Goal: Use online tool/utility: Utilize a website feature to perform a specific function

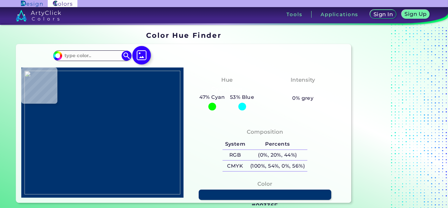
click at [141, 54] on img at bounding box center [141, 55] width 19 height 19
click at [0, 0] on input "file" at bounding box center [0, 0] width 0 height 0
type input "#000000"
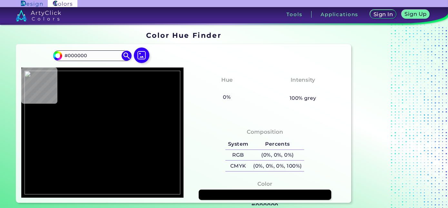
type input "#eaac47"
type input "#EAAC47"
type input "#f9bb51"
type input "#F9BB51"
type input "#fdc45b"
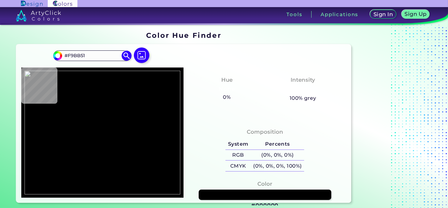
type input "#FDC45B"
type input "#fac25b"
type input "#FAC25B"
type input "#f8bf56"
type input "#F8BF56"
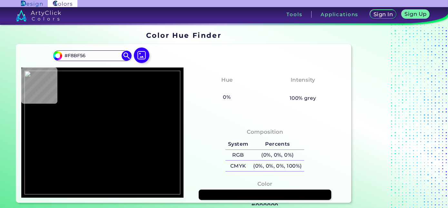
type input "#f6bd55"
type input "#F6BD55"
type input "#f7bb53"
type input "#F7BB53"
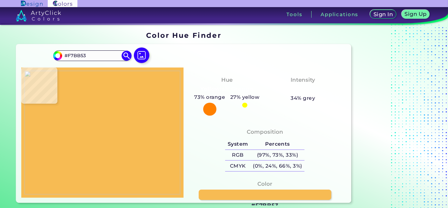
type input "#f7b952"
type input "#F7B952"
type input "#f6bb53"
type input "#F6BB53"
type input "#f7bd55"
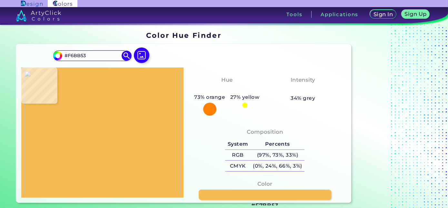
type input "#F7BD55"
type input "#f8bf57"
type input "#F8BF57"
type input "#fac55d"
type input "#FAC55D"
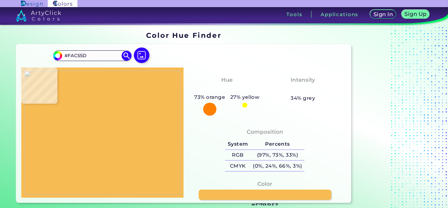
type input "#fbc65f"
type input "#FBC65F"
type input "#fac660"
type input "#FAC660"
type input "#fbc762"
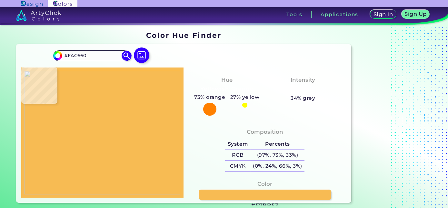
type input "#FBC762"
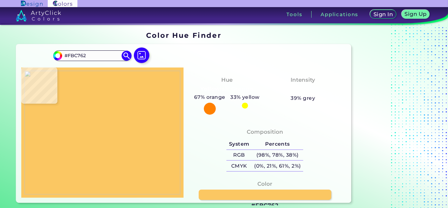
type input "#fbc661"
type input "#FBC661"
type input "#fbc65f"
type input "#FBC65F"
type input "#fbc65e"
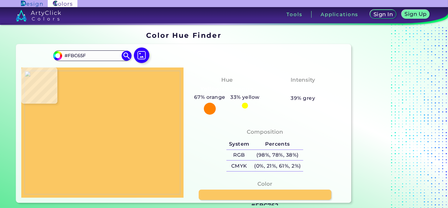
type input "#FBC65E"
type input "#fac55d"
type input "#FAC55D"
type input "#f9c45b"
type input "#F9C45B"
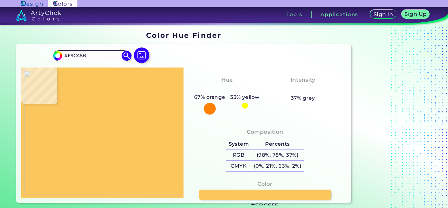
type input "#f9c25b"
type input "#F9C25B"
type input "#f8bf57"
type input "#F8BF57"
click at [110, 127] on img at bounding box center [103, 133] width 156 height 124
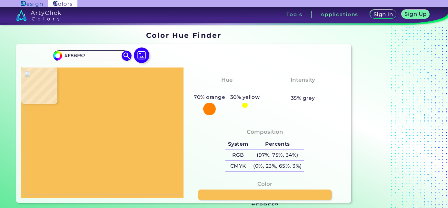
click at [231, 197] on link at bounding box center [265, 195] width 134 height 11
click at [108, 135] on img at bounding box center [103, 133] width 156 height 124
type input "#4a575d"
type input "#4A575D"
type input "#ffce6f"
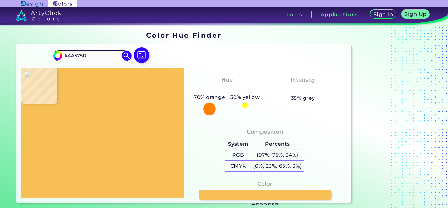
type input "#FFCE6F"
type input "#fac55d"
type input "#FAC55D"
type input "#ffcc6c"
type input "#FFCC6C"
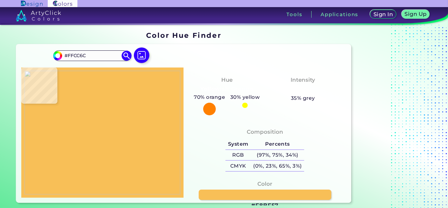
type input "#fed176"
type input "#FED176"
type input "#ffd37c"
type input "#FFD37C"
type input "#ffd380"
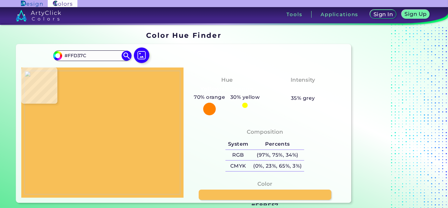
type input "#FFD380"
type input "#ffd27d"
type input "#FFD27D"
type input "#feca6e"
type input "#FECA6E"
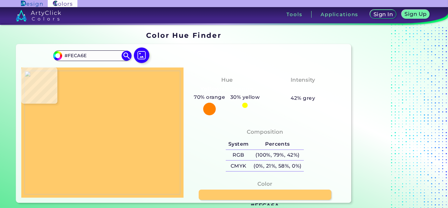
type input "#ffca6a"
type input "#FFCA6A"
type input "#feca69"
type input "#FECA69"
type input "#feca66"
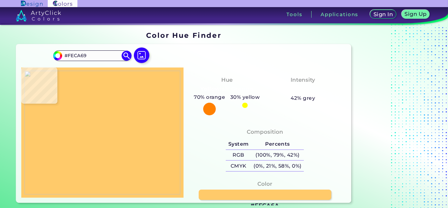
type input "#FECA66"
type input "#ffcb67"
type input "#FFCB67"
type input "#fdca61"
type input "#FDCA61"
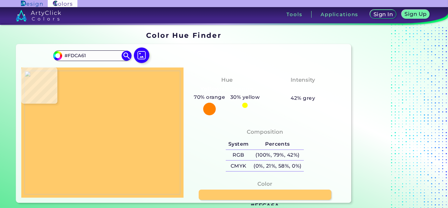
type input "#fcc860"
type input "#FCC860"
type input "#fcc75f"
type input "#FCC75F"
type input "#fcc65d"
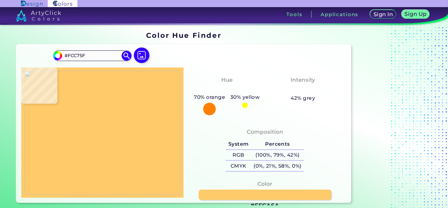
type input "#FCC65D"
type input "#fbc45b"
type input "#FBC45B"
type input "#f4b449"
type input "#F4B449"
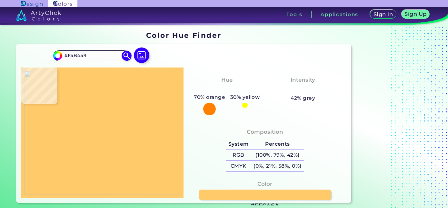
type input "#fabc51"
type input "#FABC51"
type input "#fac25a"
type input "#FAC25A"
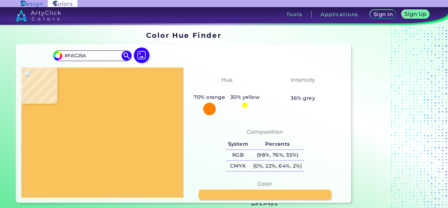
type input "#fed179"
type input "#FED179"
type input "#fed381"
type input "#FED381"
type input "#fed480"
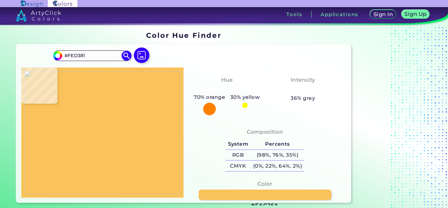
type input "#FED480"
type input "#ffd582"
type input "#FFD582"
type input "#ffd483"
type input "#FFD483"
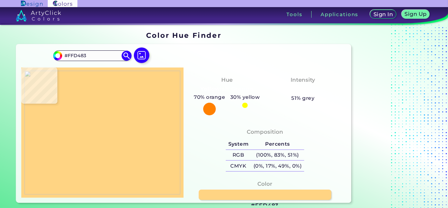
type input "#ffd485"
type input "#FFD485"
type input "#fed584"
type input "#FED584"
type input "#ffd482"
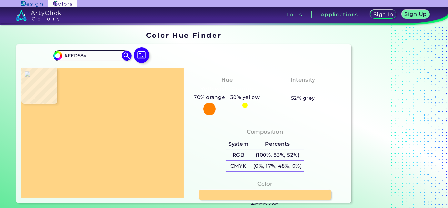
type input "#FFD482"
type input "#ffd27d"
type input "#FFD27D"
type input "#fece74"
type input "#FECE74"
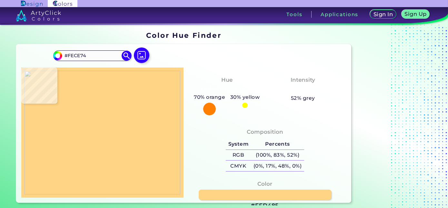
type input "#fece73"
type input "#FECE73"
type input "#fdc868"
type input "#FDC868"
type input "#fcc766"
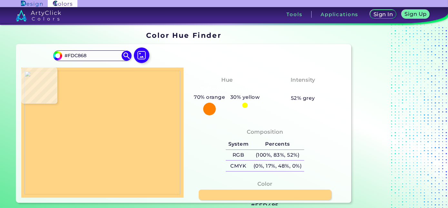
type input "#FCC766"
type input "#fac360"
type input "#FAC360"
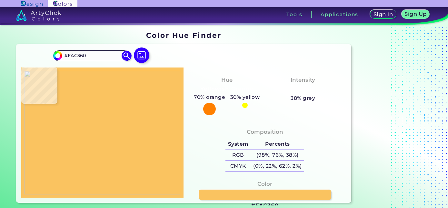
type input "#fac35e"
type input "#FAC35E"
type input "#f9c25b"
type input "#F9C25B"
type input "#f9c25a"
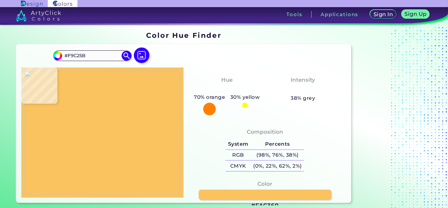
type input "#F9C25A"
type input "#fac158"
type input "#FAC158"
type input "#fbc056"
type input "#FBC056"
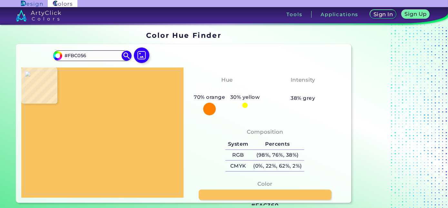
type input "#fbc156"
type input "#FBC156"
type input "#fac155"
type input "#FAC155"
type input "#fbc054"
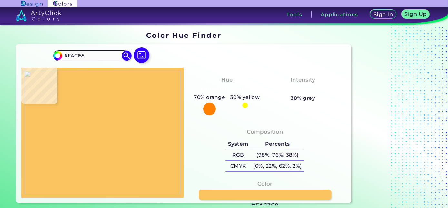
type input "#FBC054"
type input "#fbc255"
type input "#FBC255"
type input "#fbc155"
type input "#FBC155"
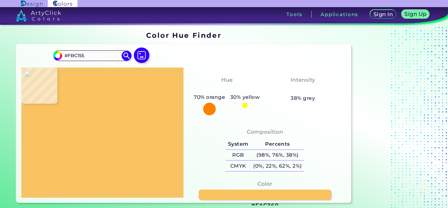
type input "#fbc256"
type input "#FBC256"
type input "#fcc457"
type input "#FCC457"
type input "#fdc558"
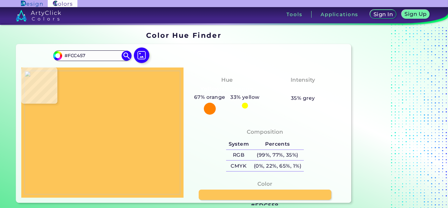
type input "#FDC558"
type input "#fcc659"
type input "#FCC659"
type input "#fcc757"
type input "#FCC757"
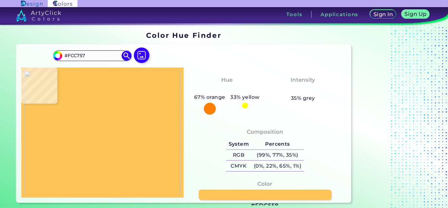
type input "#fbc656"
type input "#FBC656"
type input "#fbc455"
type input "#FBC455"
type input "#fdc458"
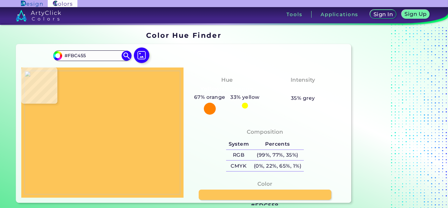
type input "#FDC458"
type input "#fcc456"
type input "#FCC456"
type input "#fac555"
type input "#FAC555"
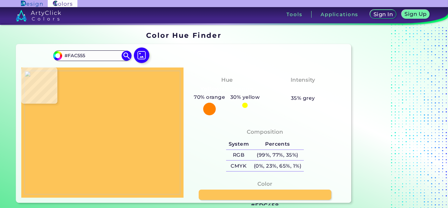
type input "#fcc757"
type input "#FCC757"
type input "#fec659"
type input "#FEC659"
type input "#fdc558"
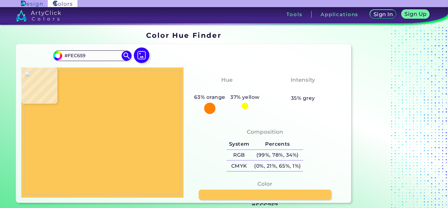
type input "#FDC558"
click at [99, 188] on img at bounding box center [103, 133] width 156 height 124
click at [210, 195] on link at bounding box center [265, 195] width 134 height 11
